Goal: Check status

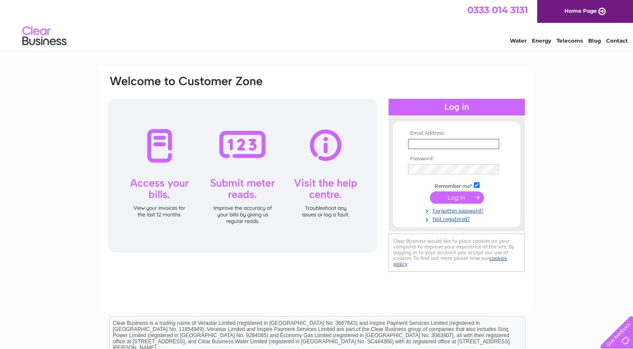
type input "dmh@quesh.co.uk"
click at [457, 197] on input "submit" at bounding box center [457, 198] width 54 height 12
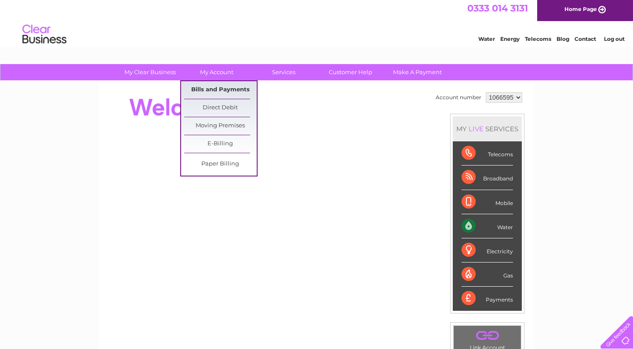
click at [214, 89] on link "Bills and Payments" at bounding box center [220, 90] width 73 height 18
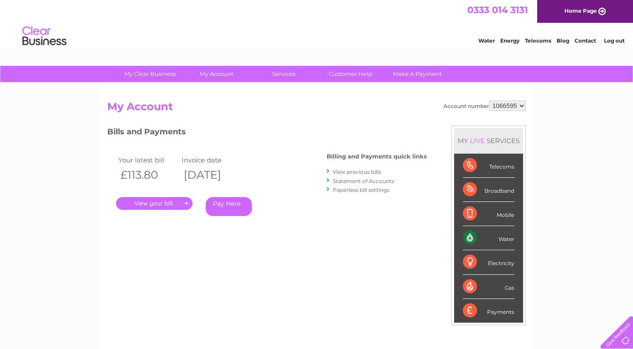
click at [158, 201] on link "." at bounding box center [154, 203] width 76 height 13
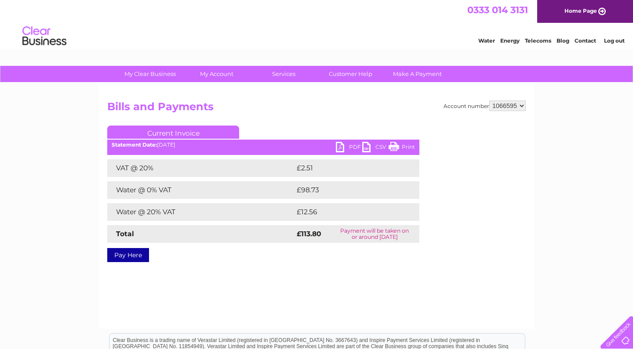
click at [342, 146] on link "PDF" at bounding box center [349, 148] width 26 height 13
click at [618, 40] on link "Log out" at bounding box center [614, 40] width 21 height 7
